Goal: Task Accomplishment & Management: Use online tool/utility

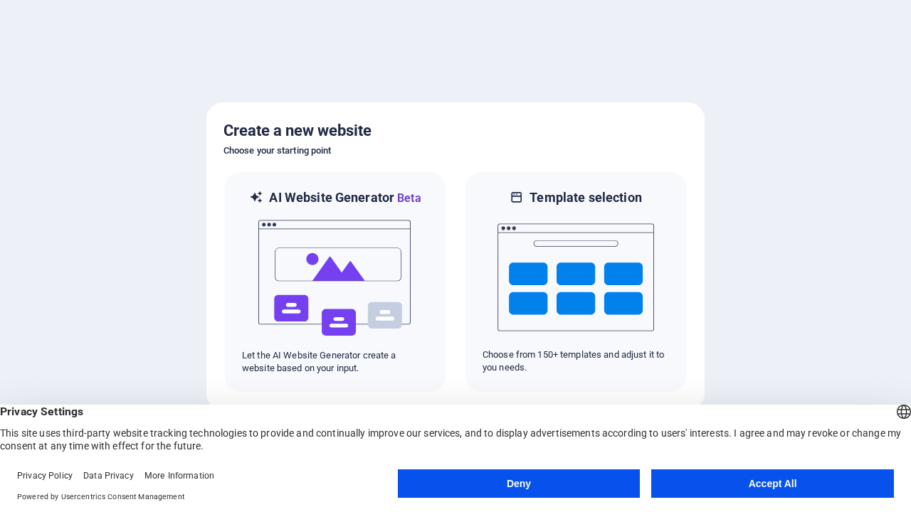
click at [517, 484] on button "Deny" at bounding box center [519, 484] width 243 height 28
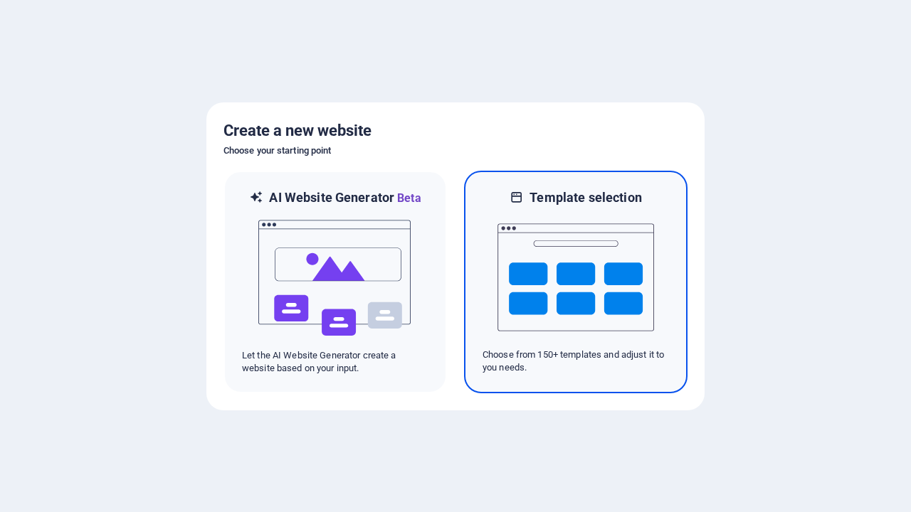
click at [576, 282] on img at bounding box center [575, 277] width 157 height 142
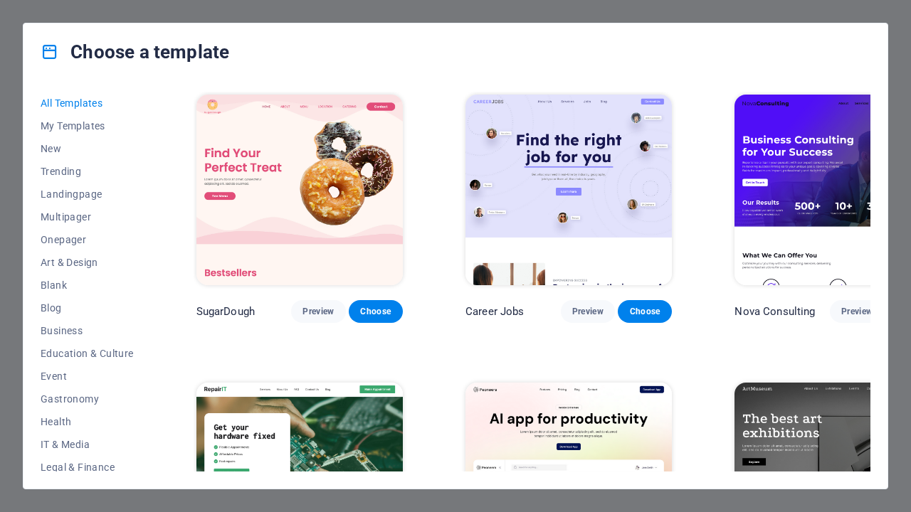
scroll to position [15535, 0]
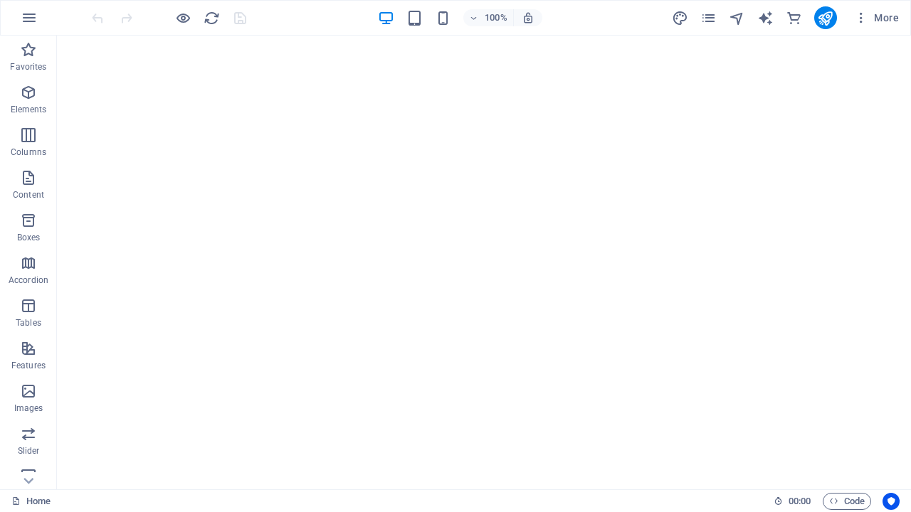
click at [825, 18] on icon "publish" at bounding box center [825, 18] width 16 height 16
